Goal: Task Accomplishment & Management: Complete application form

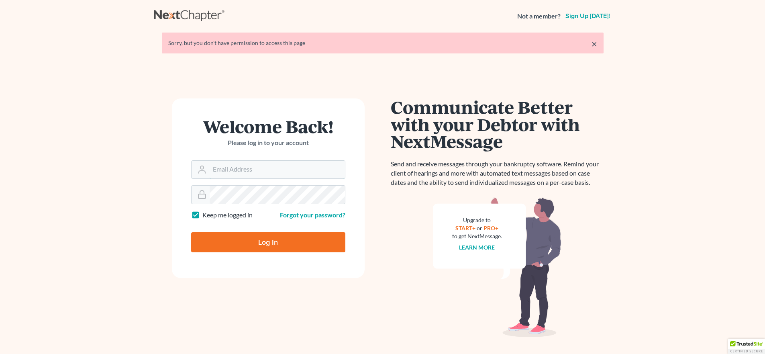
type input "attyweaver@icloud.com"
click at [258, 239] on input "Log In" at bounding box center [268, 242] width 154 height 20
type input "Thinking..."
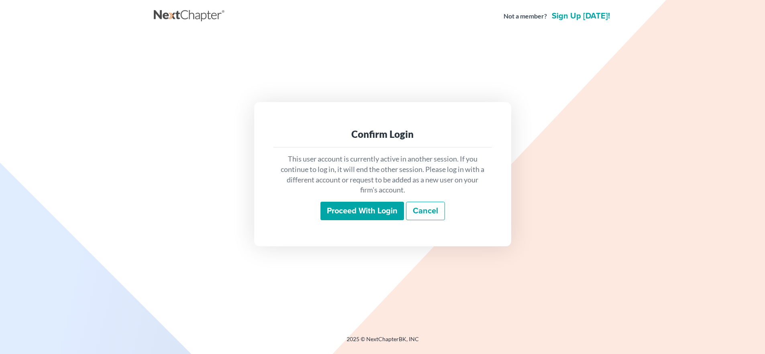
click at [336, 209] on input "Proceed with login" at bounding box center [363, 211] width 84 height 18
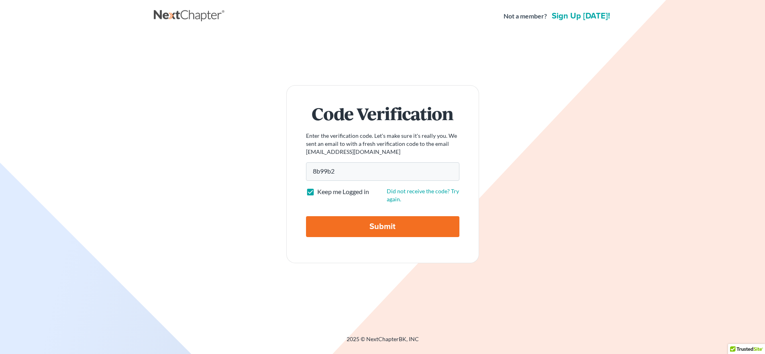
type input "8b99b2"
click at [384, 229] on input "Submit" at bounding box center [382, 226] width 153 height 21
type input "Thinking..."
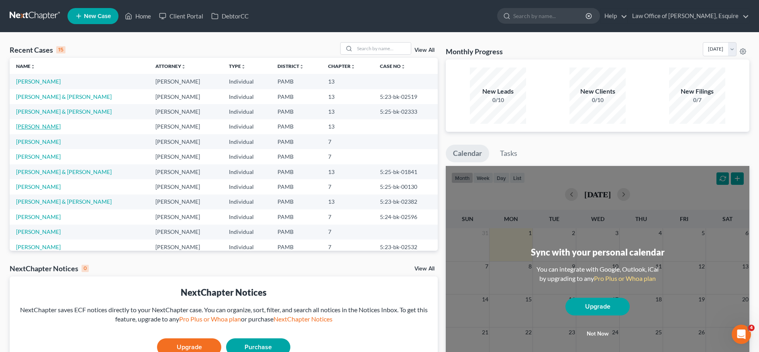
click at [53, 129] on link "[PERSON_NAME]" at bounding box center [38, 126] width 45 height 7
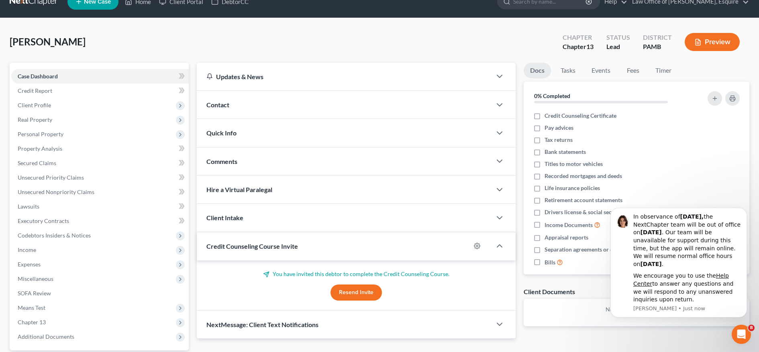
scroll to position [35, 0]
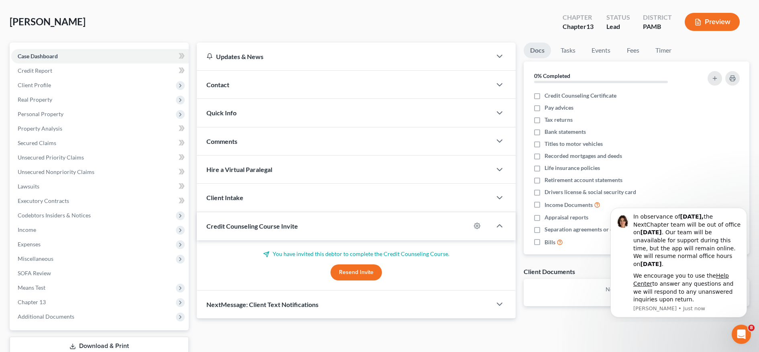
click at [354, 269] on button "Resend Invite" at bounding box center [356, 272] width 51 height 16
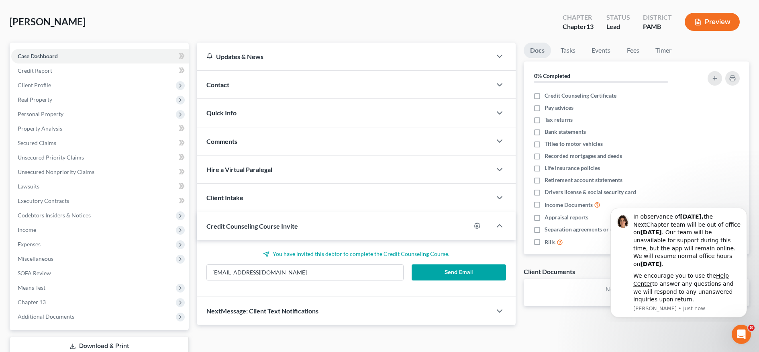
click at [462, 270] on button "Send Email" at bounding box center [459, 272] width 95 height 16
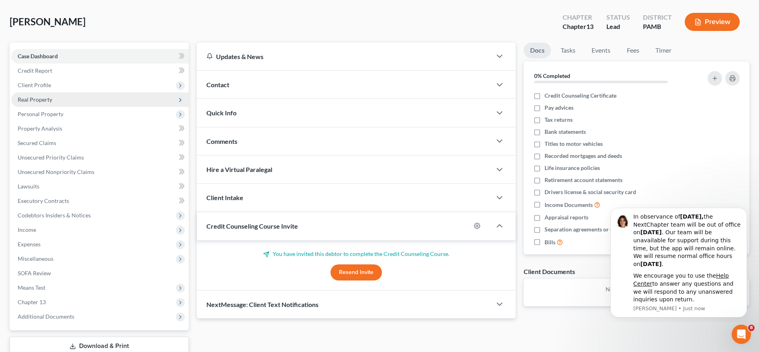
click at [61, 105] on span "Real Property" at bounding box center [100, 99] width 178 height 14
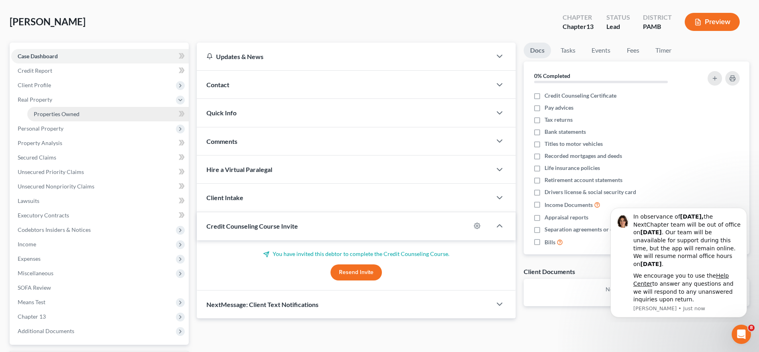
click at [63, 111] on span "Properties Owned" at bounding box center [57, 113] width 46 height 7
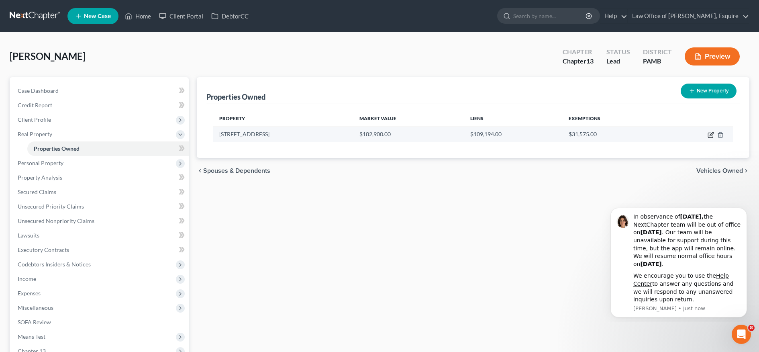
click at [712, 133] on icon "button" at bounding box center [711, 135] width 6 height 6
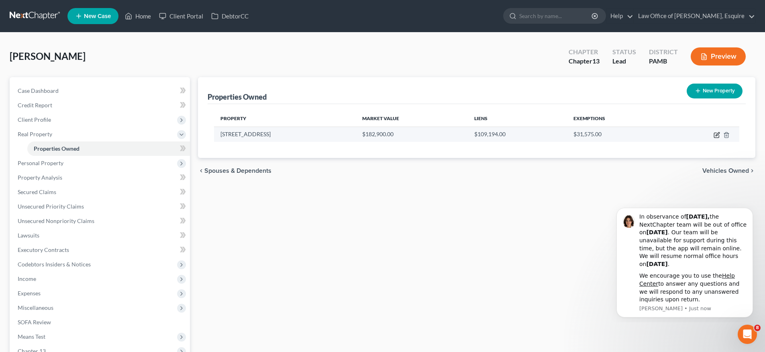
select select "39"
select select "12"
select select "0"
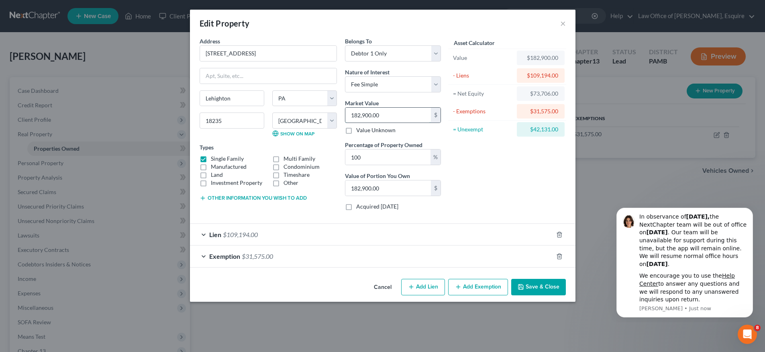
drag, startPoint x: 396, startPoint y: 115, endPoint x: 374, endPoint y: 114, distance: 21.7
click at [374, 114] on input "182,900.00" at bounding box center [388, 115] width 86 height 15
click at [286, 197] on button "Other information you wish to add" at bounding box center [253, 198] width 107 height 6
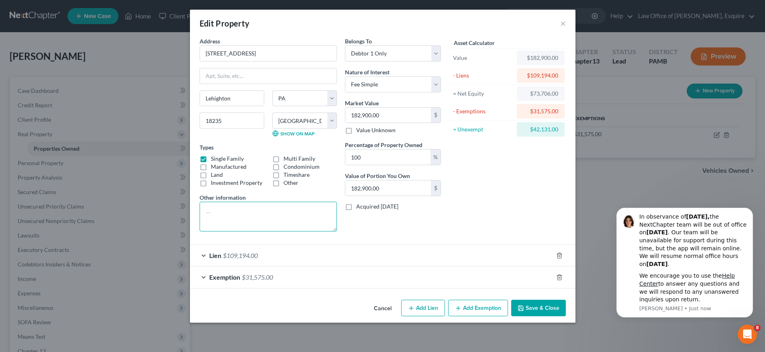
click at [286, 206] on textarea at bounding box center [268, 217] width 137 height 30
type textarea "$150,000 CMA less 10% hypothetical Liquidation Costs of $15,000"
click at [385, 114] on input "182,900.00" at bounding box center [388, 115] width 86 height 15
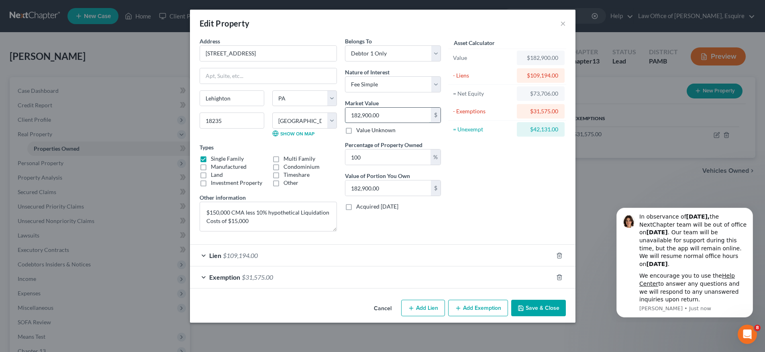
type input "1"
type input "1.00"
type input "13"
type input "13.00"
type input "135"
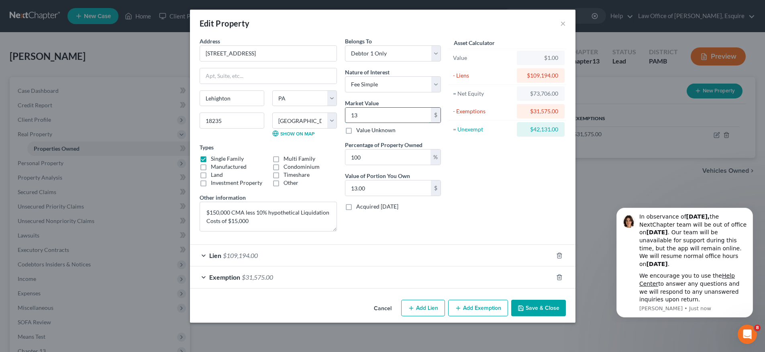
type input "135.00"
type input "1350"
type input "1,350.00"
type input "1,3500"
type input "13,500.00"
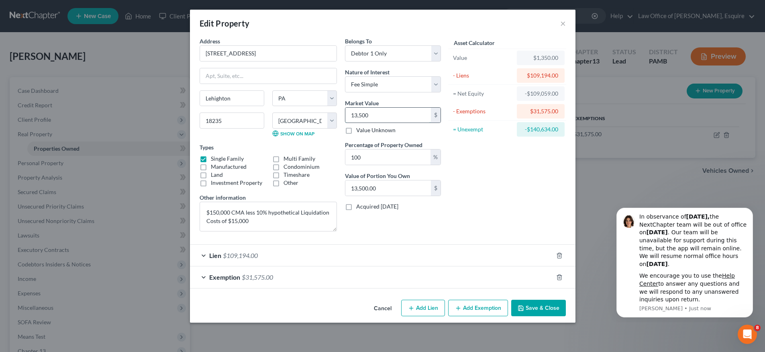
type input "13,5000"
type input "135,000.00"
type input "135,000"
click at [505, 181] on div "Asset Calculator Value $135,000.00 - Liens $109,194.00 = Net Equity -$95,694.00…" at bounding box center [507, 137] width 125 height 201
click at [373, 270] on div "Exemption $31,575.00" at bounding box center [371, 276] width 363 height 21
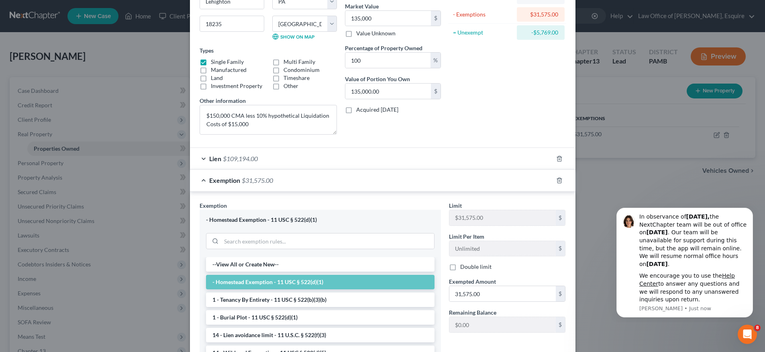
scroll to position [155, 0]
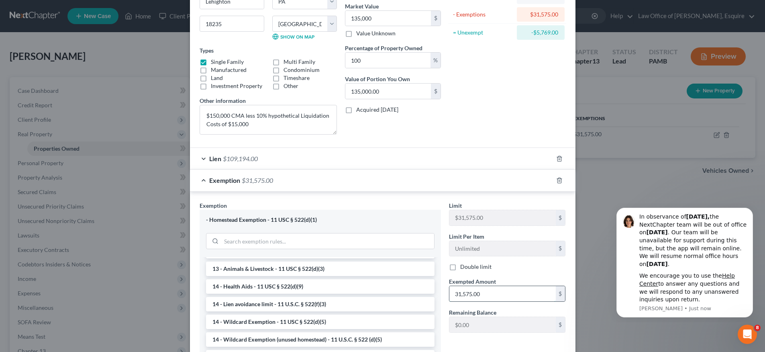
click at [494, 291] on input "31,575.00" at bounding box center [502, 293] width 106 height 15
click at [556, 178] on icon "button" at bounding box center [559, 180] width 6 height 6
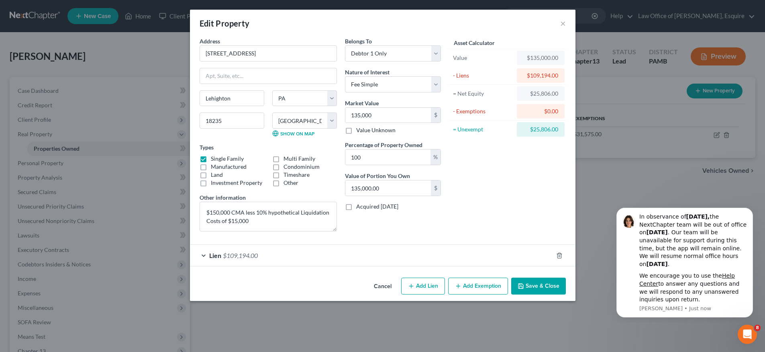
click at [540, 287] on button "Save & Close" at bounding box center [538, 286] width 55 height 17
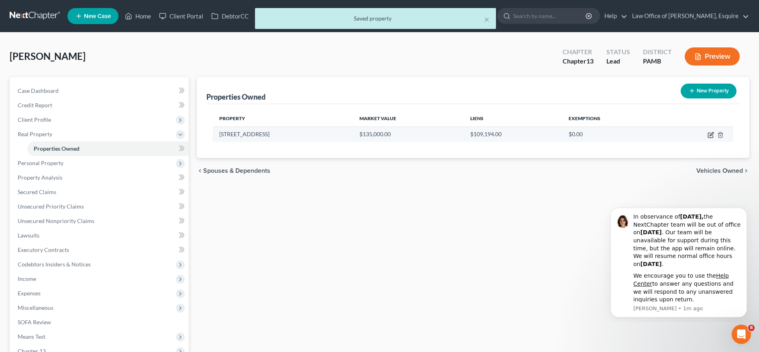
click at [710, 135] on icon "button" at bounding box center [712, 134] width 4 height 4
select select "39"
select select "12"
select select "0"
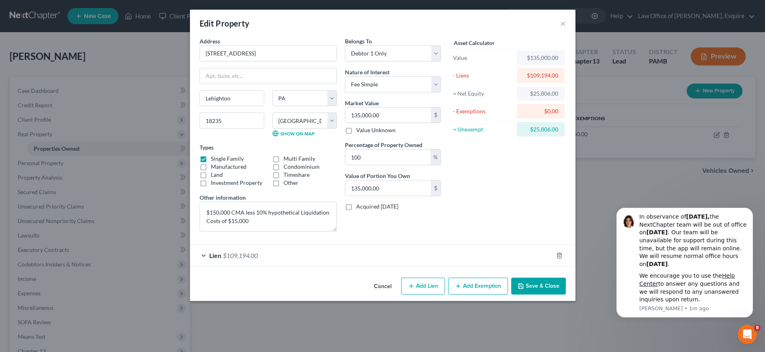
click at [493, 291] on button "Add Exemption" at bounding box center [478, 286] width 60 height 17
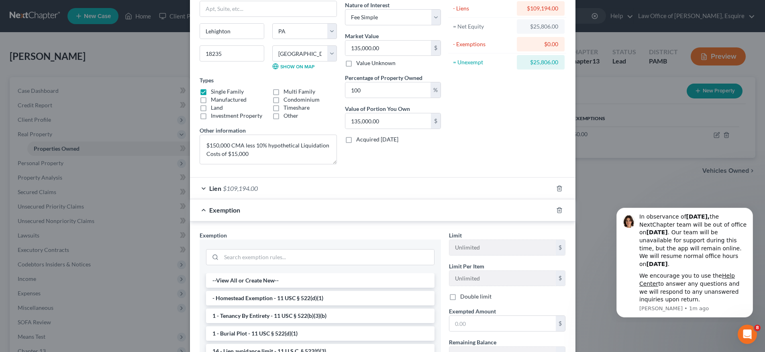
scroll to position [115, 0]
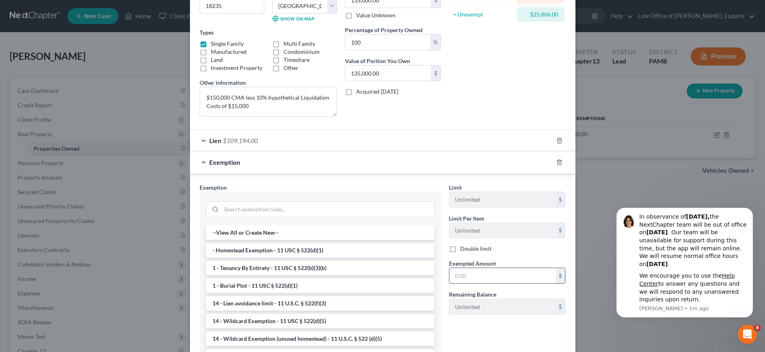
click at [481, 268] on input "text" at bounding box center [502, 275] width 106 height 15
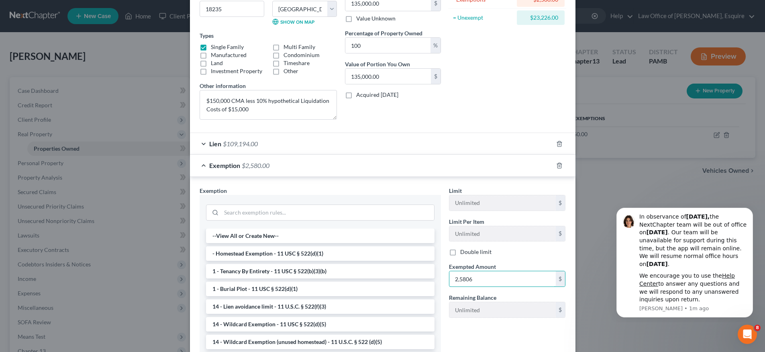
type input "25,806"
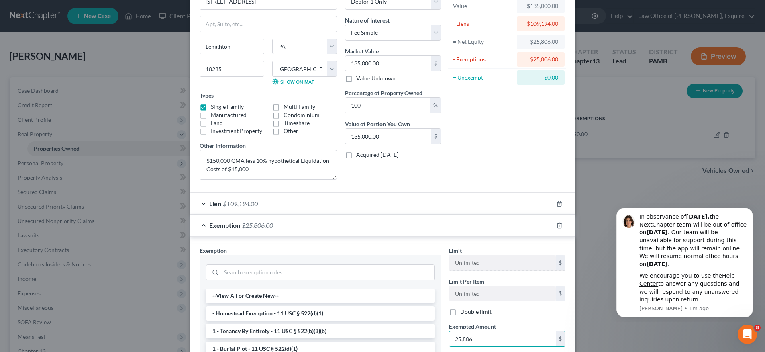
scroll to position [174, 0]
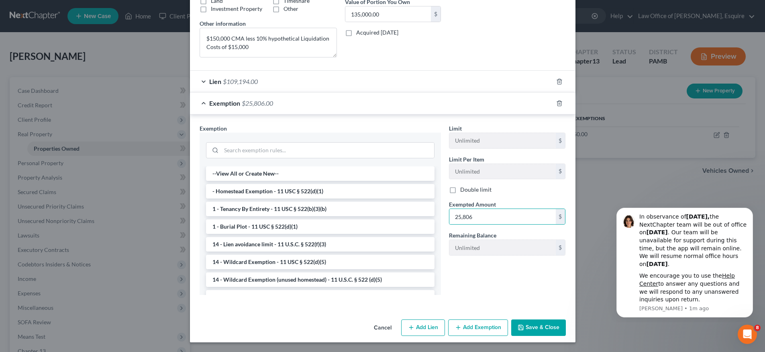
click at [528, 320] on button "Save & Close" at bounding box center [538, 327] width 55 height 17
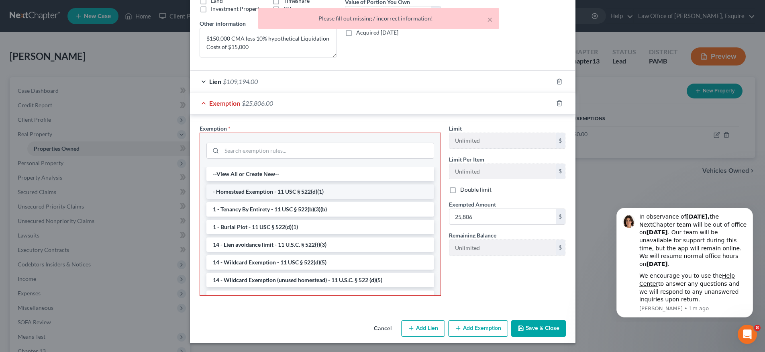
click at [279, 189] on li "- Homestead Exemption - 11 USC § 522(d)(1)" at bounding box center [320, 191] width 228 height 14
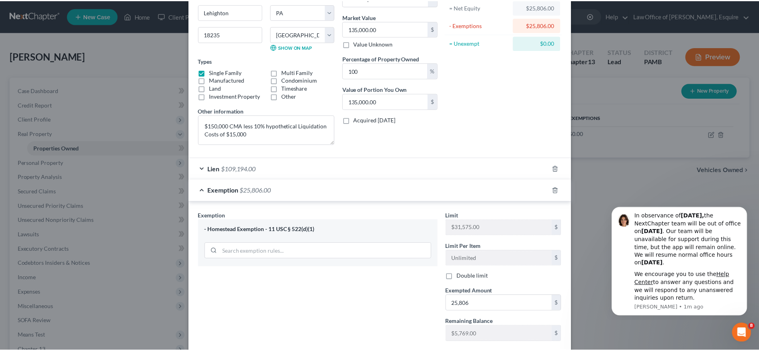
scroll to position [135, 0]
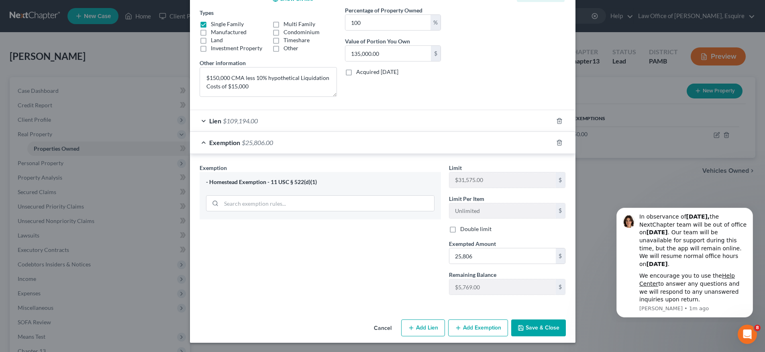
click at [539, 329] on button "Save & Close" at bounding box center [538, 327] width 55 height 17
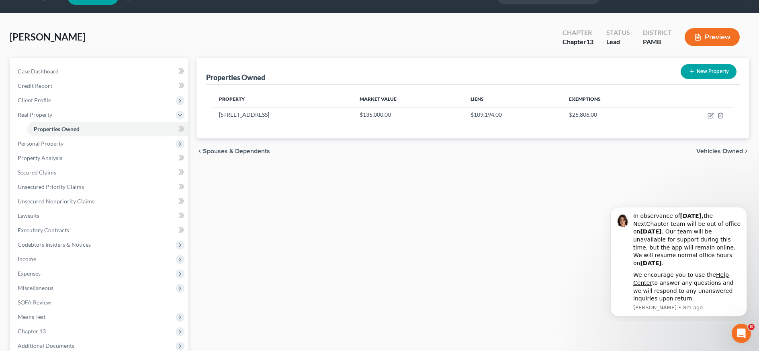
scroll to position [37, 0]
